Goal: Answer question/provide support

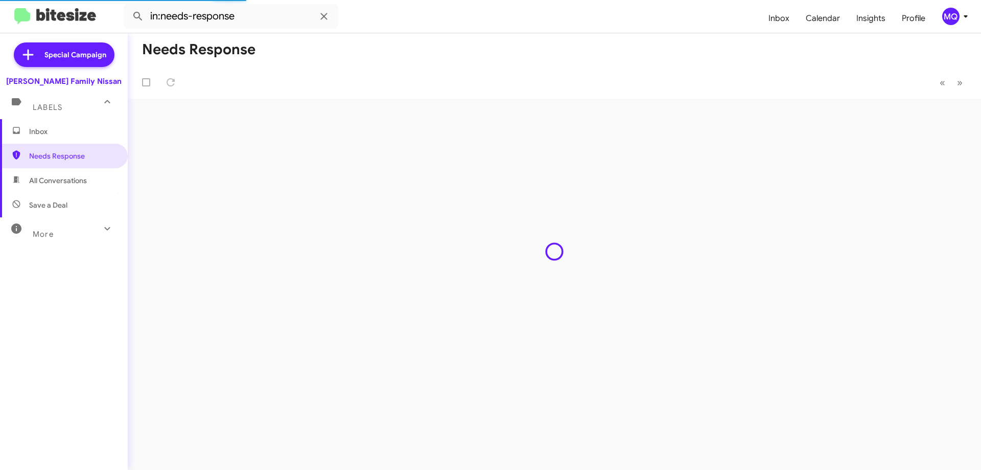
click at [54, 134] on span "Inbox" at bounding box center [72, 131] width 87 height 10
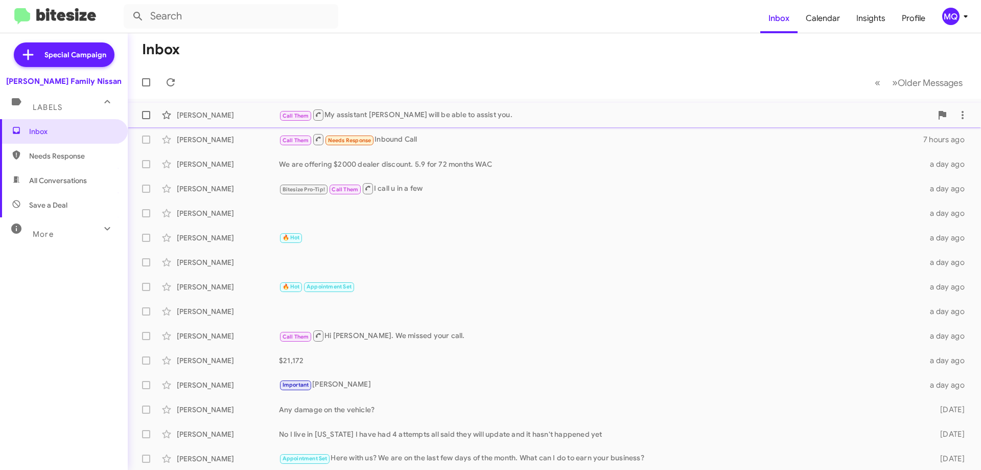
click at [195, 121] on div "[PERSON_NAME] Call Them My assistant [PERSON_NAME] will be able to assist you. …" at bounding box center [554, 115] width 837 height 20
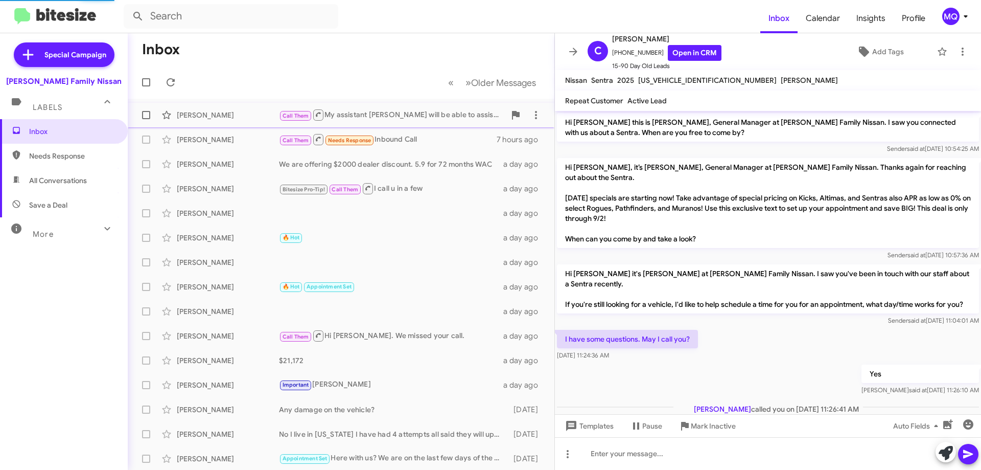
scroll to position [44, 0]
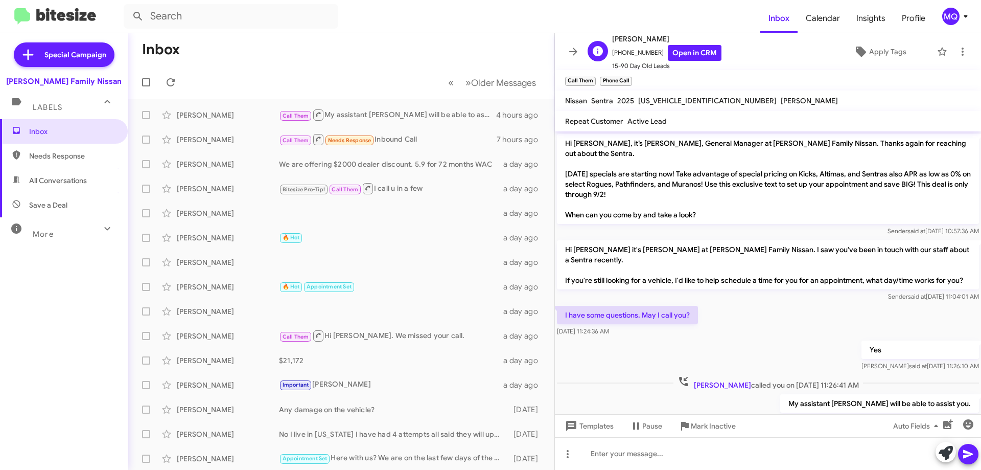
click at [638, 49] on span "[PHONE_NUMBER] Open in CRM" at bounding box center [666, 53] width 109 height 16
click at [628, 55] on span "[PHONE_NUMBER] Open in CRM" at bounding box center [666, 53] width 109 height 16
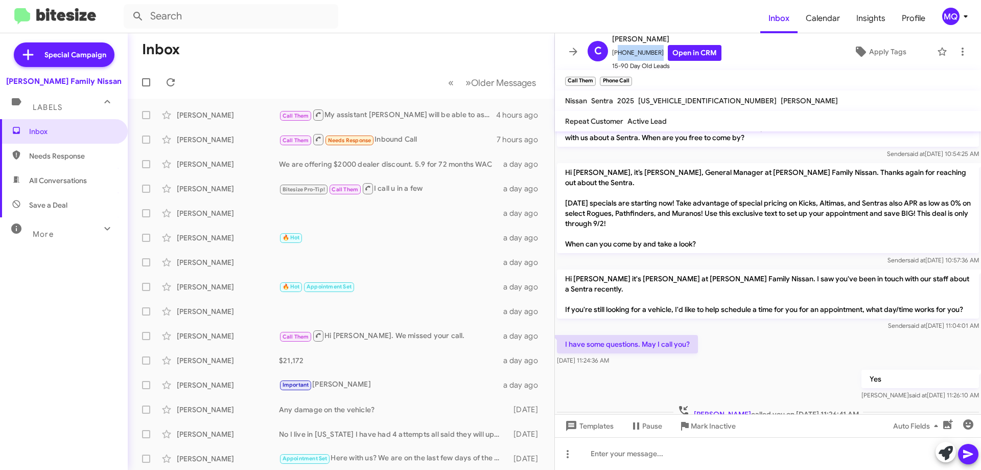
scroll to position [0, 0]
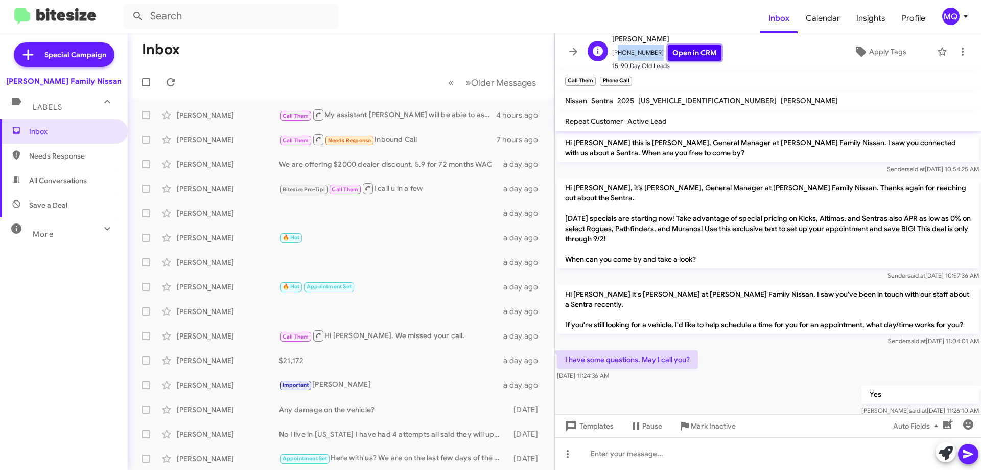
click at [668, 54] on link "Open in CRM" at bounding box center [695, 53] width 54 height 16
